Goal: Task Accomplishment & Management: Manage account settings

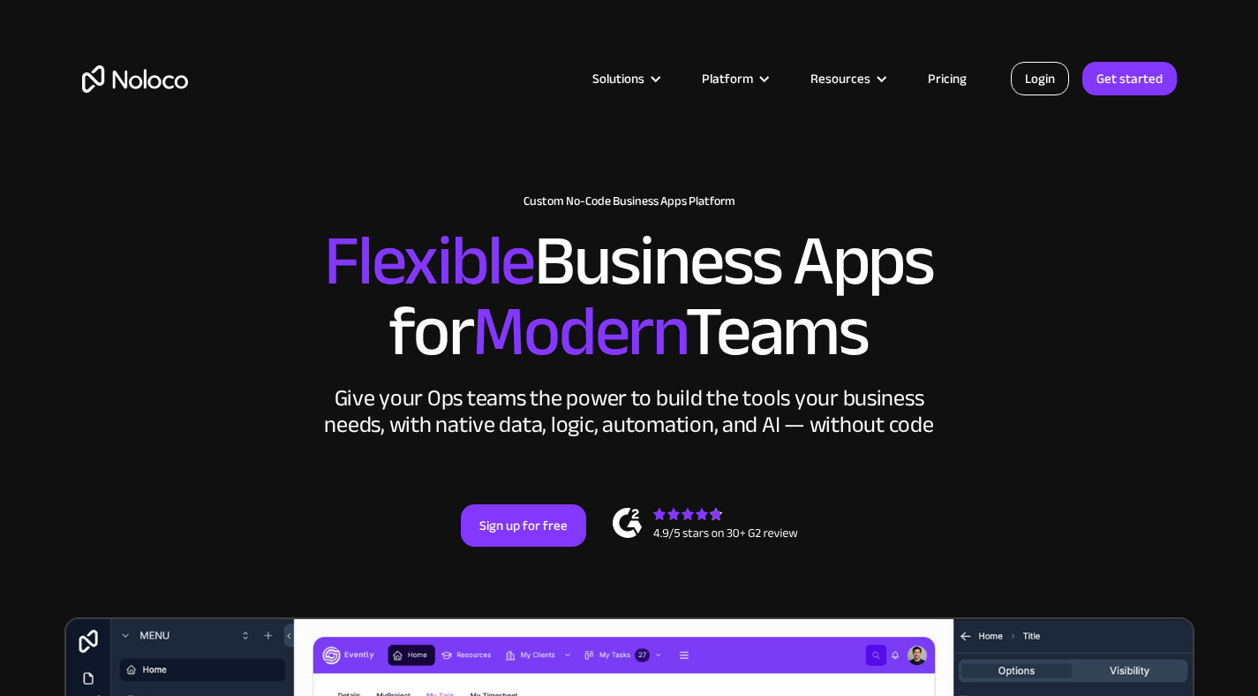
drag, startPoint x: 0, startPoint y: 0, endPoint x: 1059, endPoint y: 83, distance: 1062.5
click at [1059, 83] on link "Login" at bounding box center [1040, 79] width 58 height 34
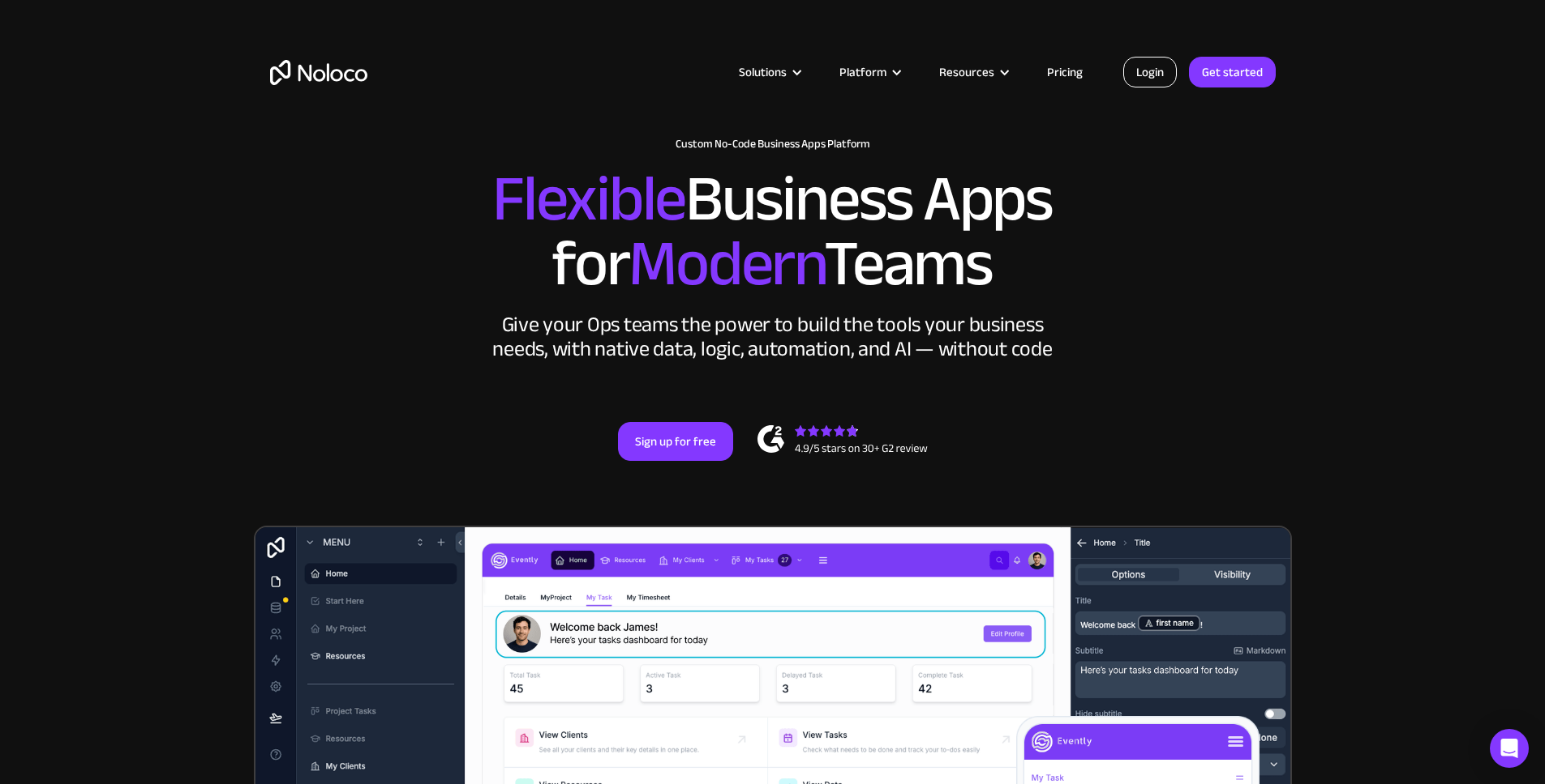
click at [1145, 73] on link "Login" at bounding box center [1150, 73] width 53 height 31
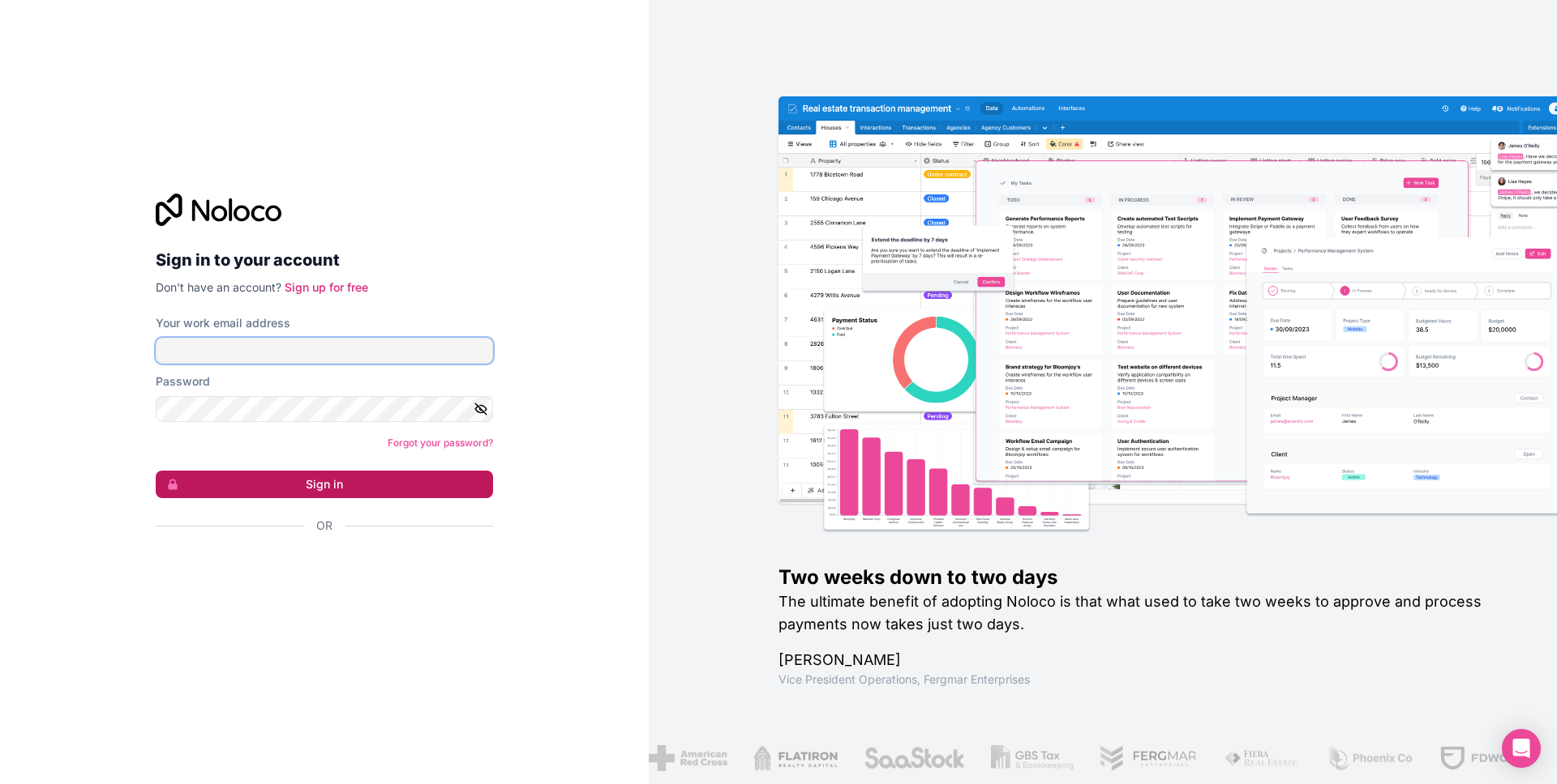
type input "[EMAIL_ADDRESS][DOMAIN_NAME]"
click at [293, 487] on button "Sign in" at bounding box center [323, 485] width 337 height 28
click at [351, 477] on button "Sign in" at bounding box center [323, 485] width 337 height 28
click at [352, 481] on button "Sign in" at bounding box center [323, 485] width 337 height 28
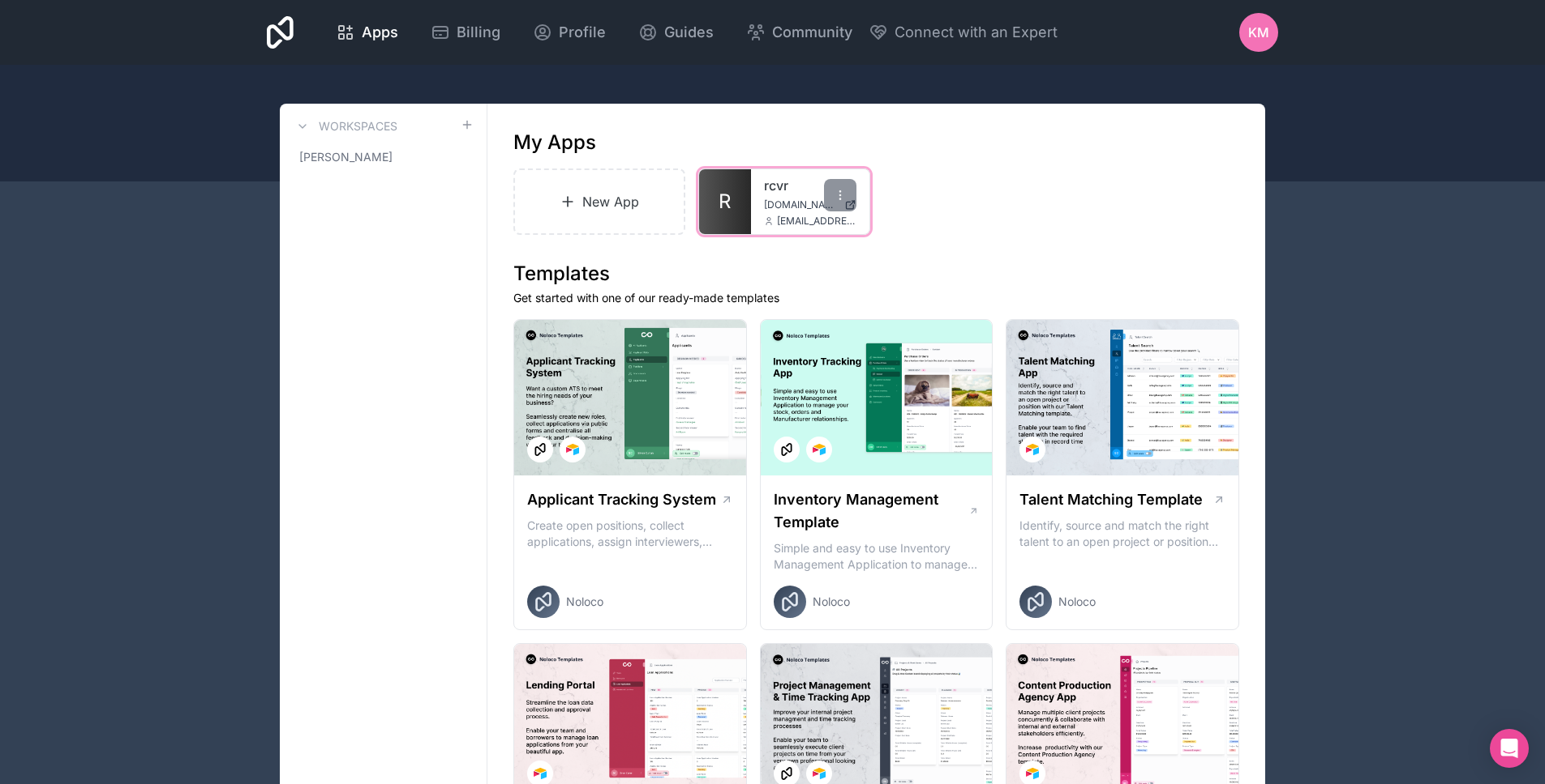
click at [739, 222] on link "R" at bounding box center [725, 201] width 51 height 65
